Goal: Information Seeking & Learning: Learn about a topic

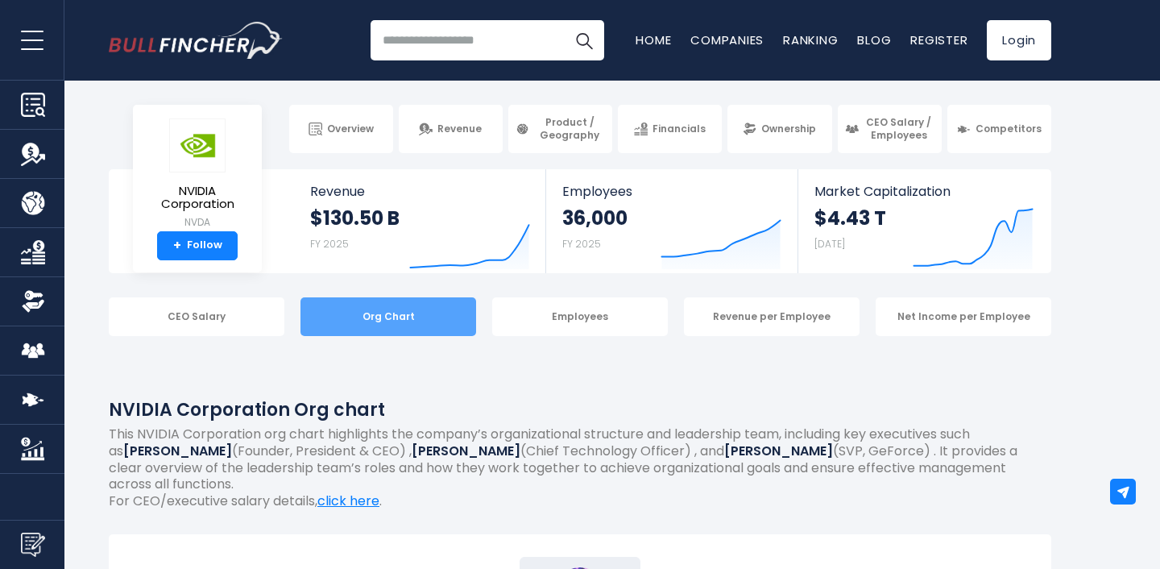
click at [413, 322] on div "Org Chart" at bounding box center [389, 316] width 176 height 39
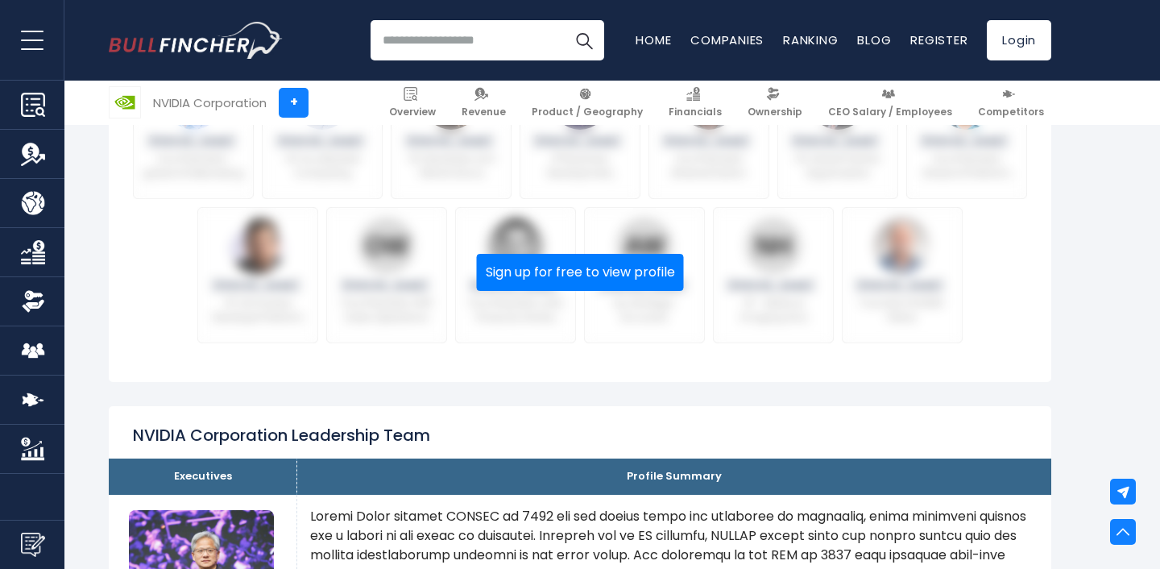
scroll to position [1256, 0]
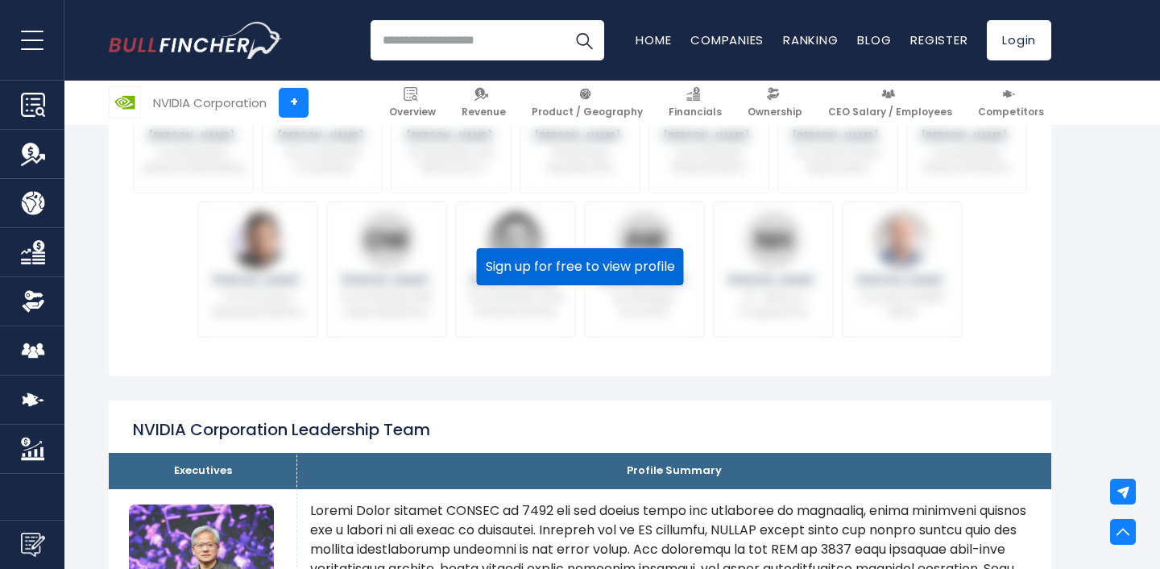
click at [631, 251] on button "Sign up for free to view profile" at bounding box center [580, 266] width 207 height 37
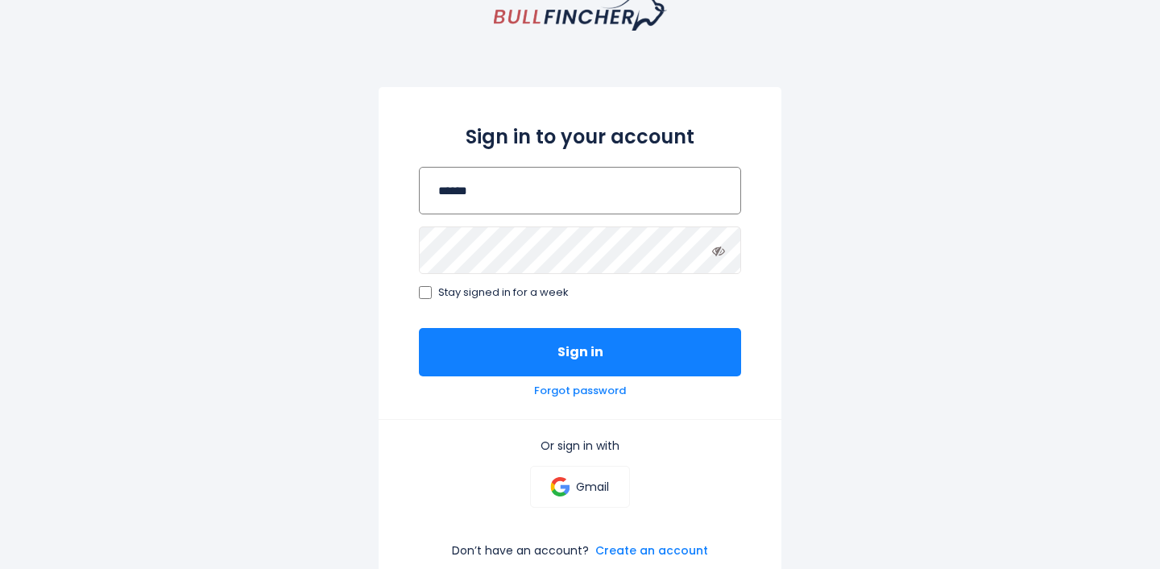
scroll to position [117, 0]
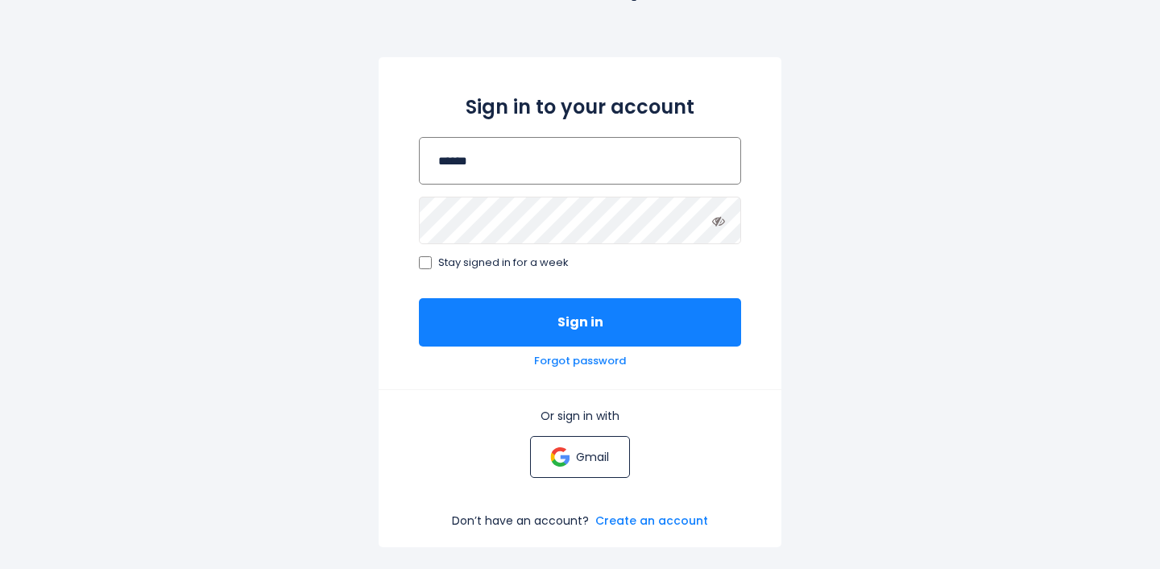
type input "******"
click at [590, 465] on link "Gmail" at bounding box center [579, 457] width 99 height 42
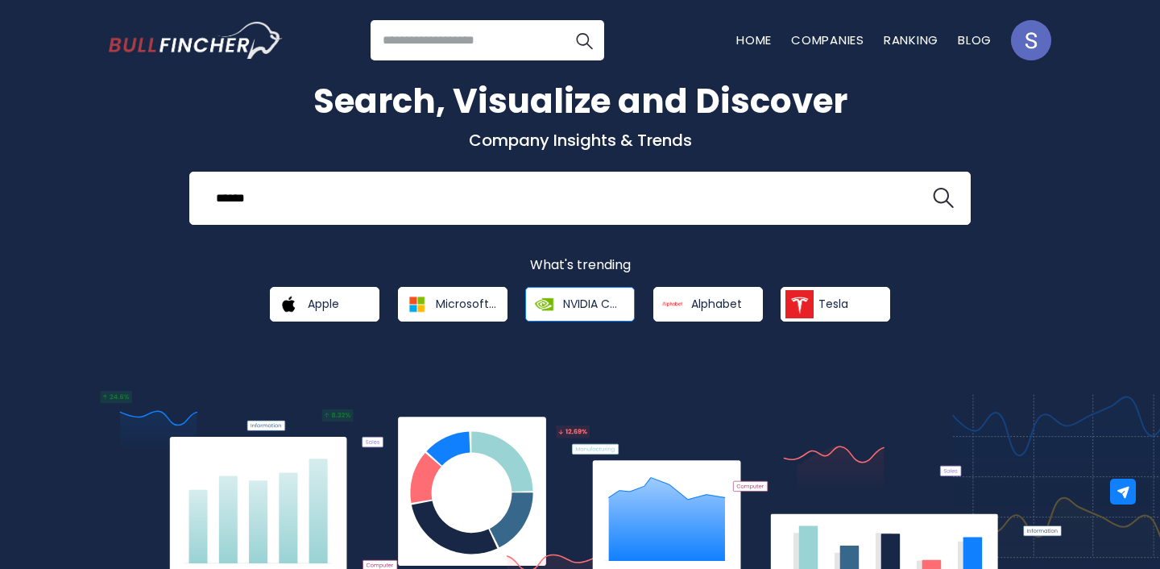
click at [592, 302] on span "NVIDIA Corporation" at bounding box center [593, 304] width 60 height 15
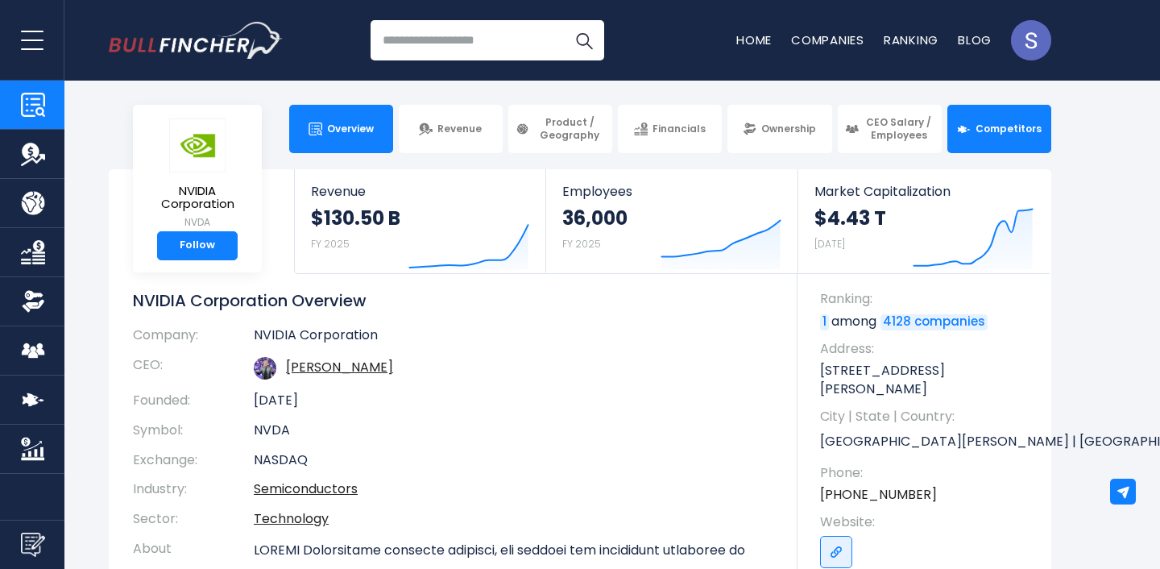
click at [1007, 136] on link "Competitors" at bounding box center [1000, 129] width 104 height 48
click at [1027, 134] on span "Competitors" at bounding box center [1009, 128] width 66 height 13
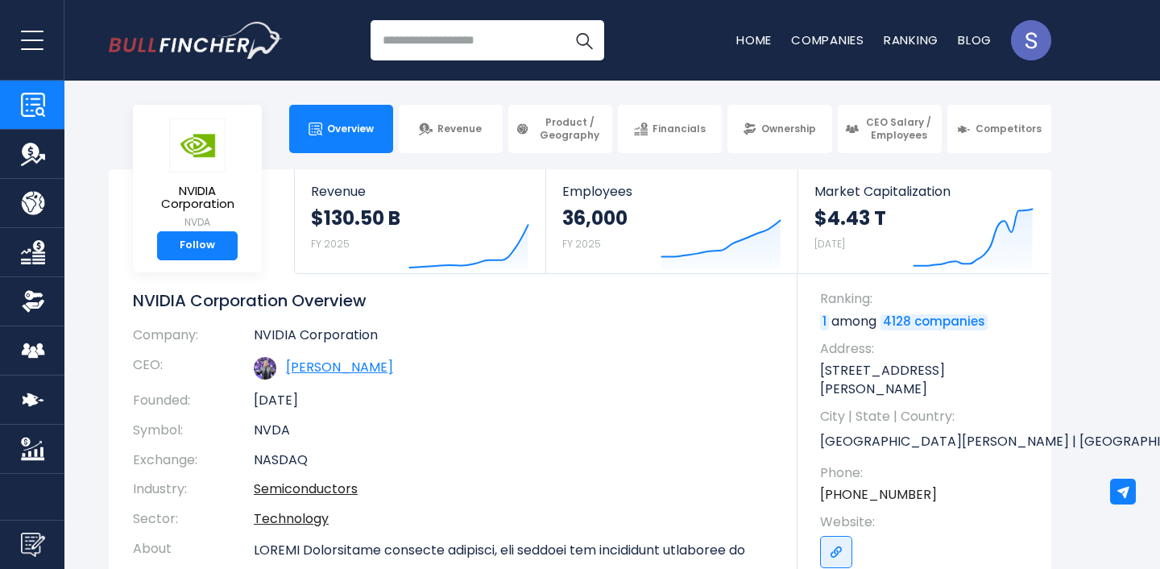
click at [353, 358] on link "[PERSON_NAME]" at bounding box center [339, 367] width 107 height 19
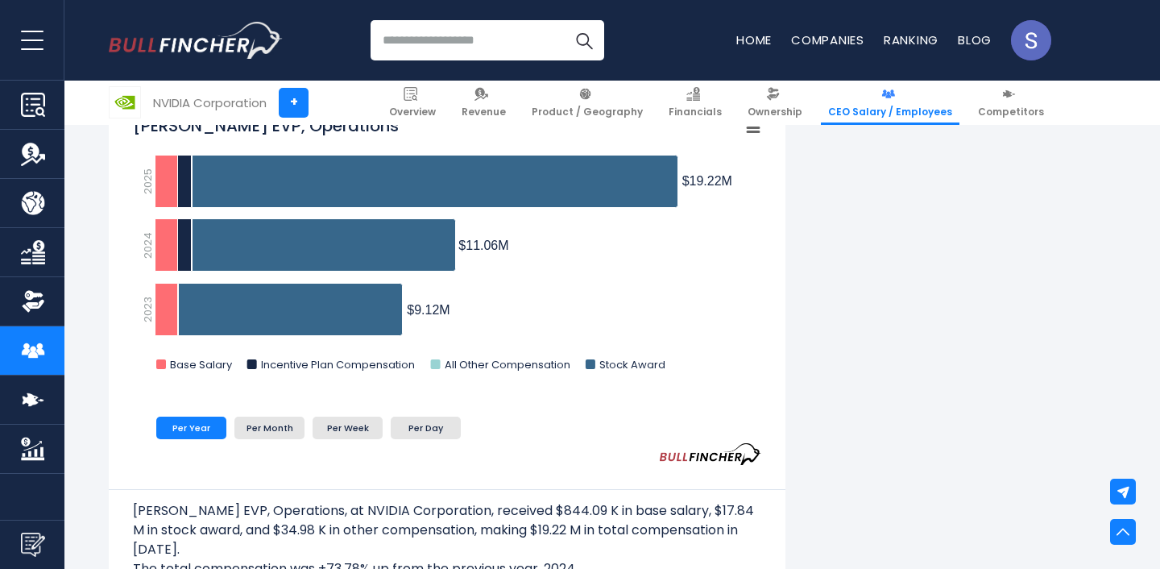
scroll to position [1797, 0]
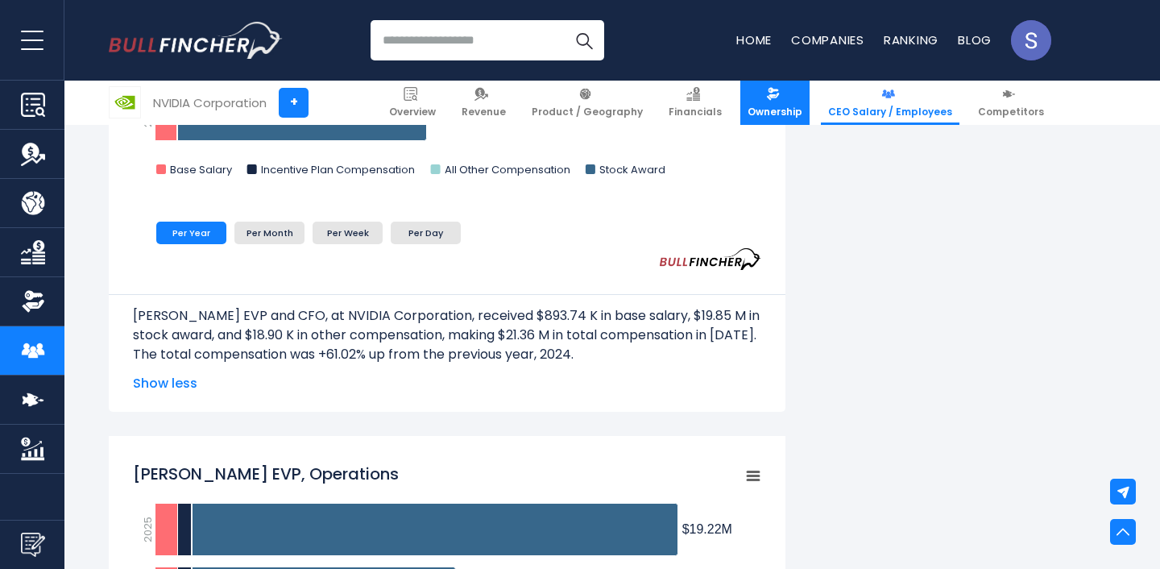
click at [791, 110] on span "Ownership" at bounding box center [775, 112] width 55 height 13
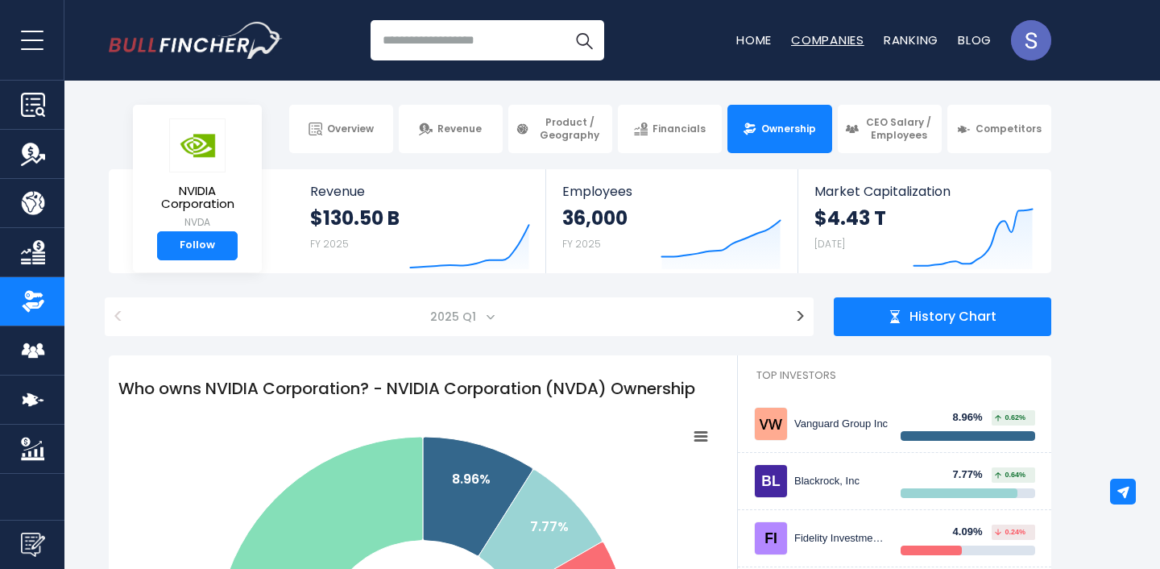
click at [834, 42] on link "Companies" at bounding box center [827, 39] width 73 height 17
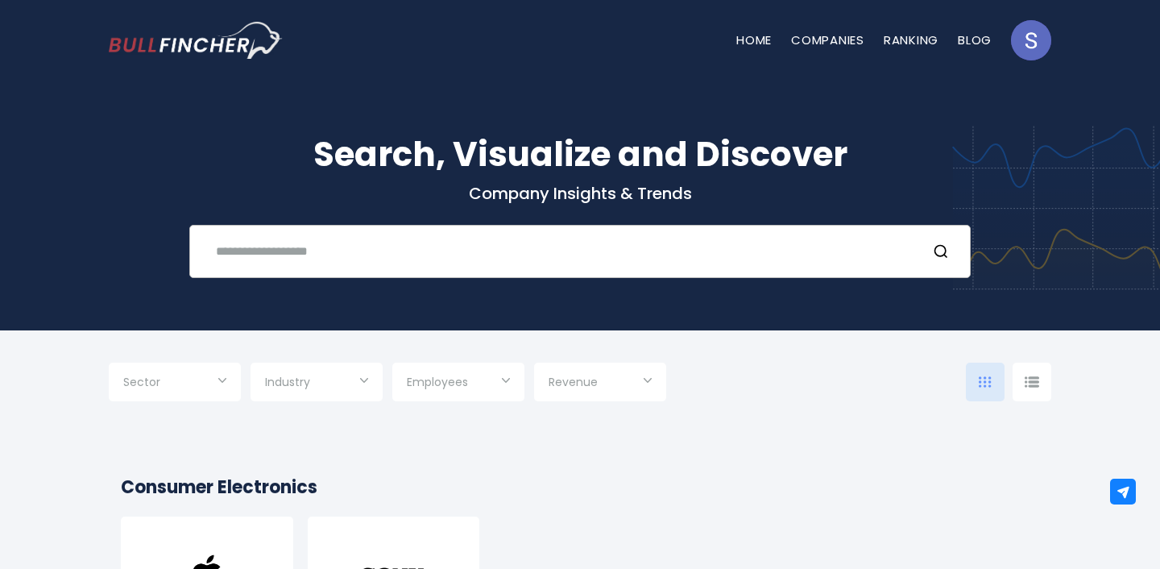
click at [685, 240] on input "text" at bounding box center [560, 251] width 708 height 30
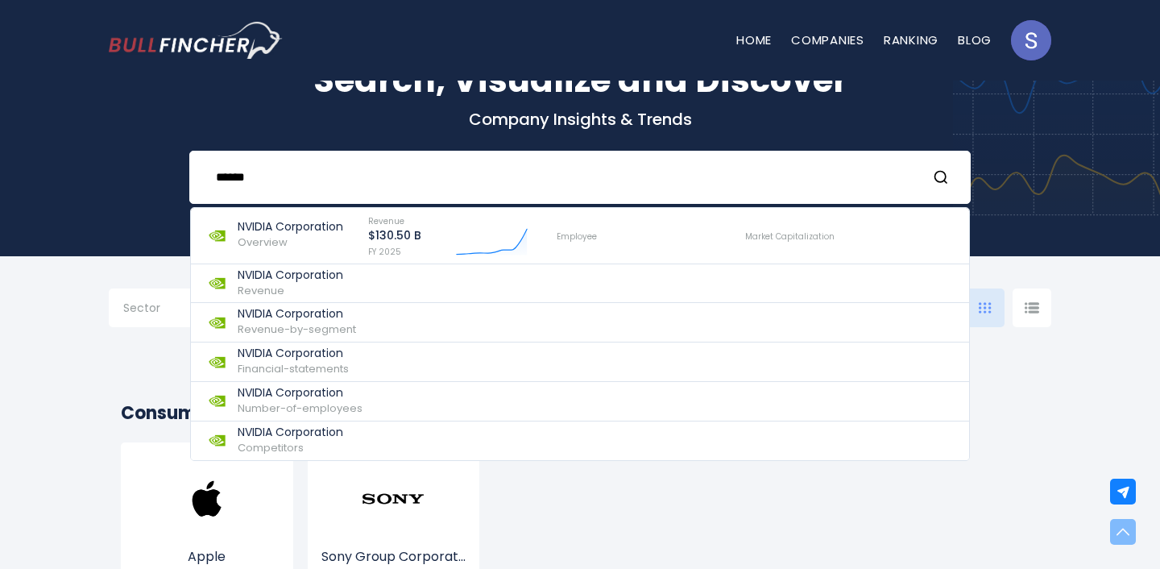
scroll to position [36, 0]
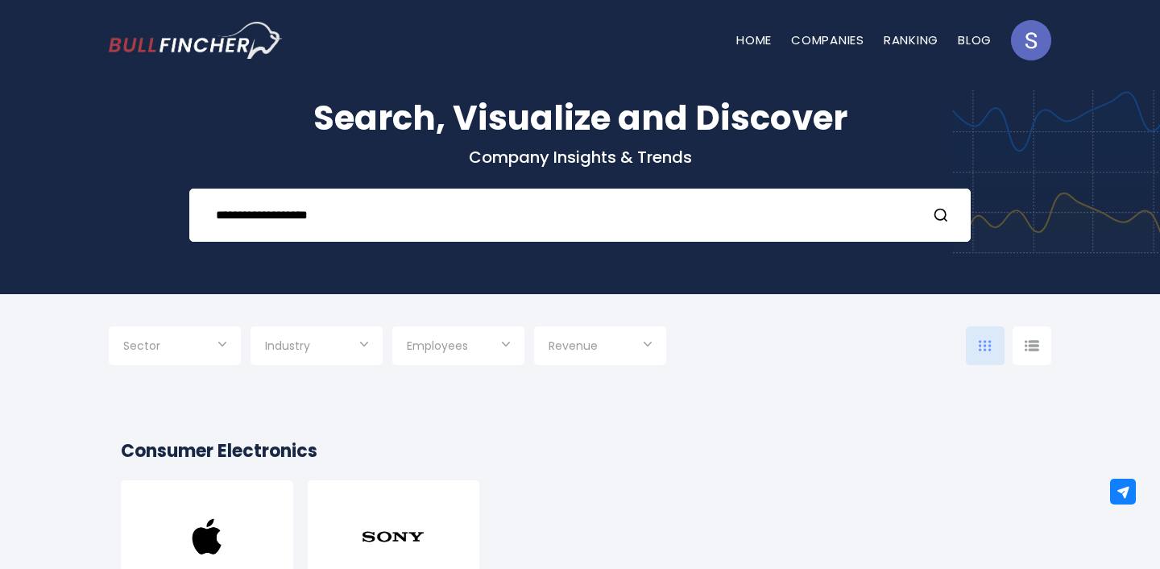
type input "**********"
